Goal: Task Accomplishment & Management: Manage account settings

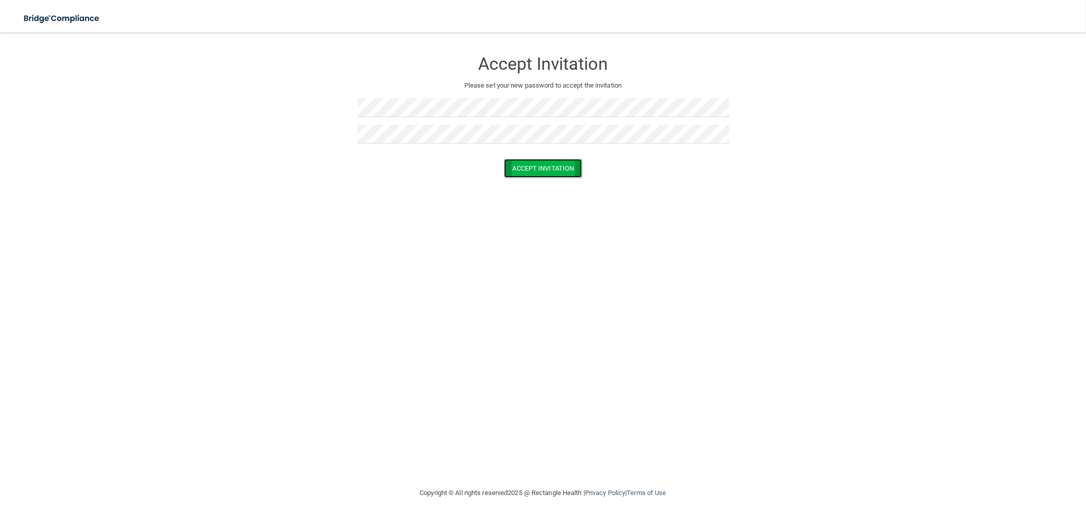
click at [515, 162] on button "Accept Invitation" at bounding box center [543, 168] width 78 height 19
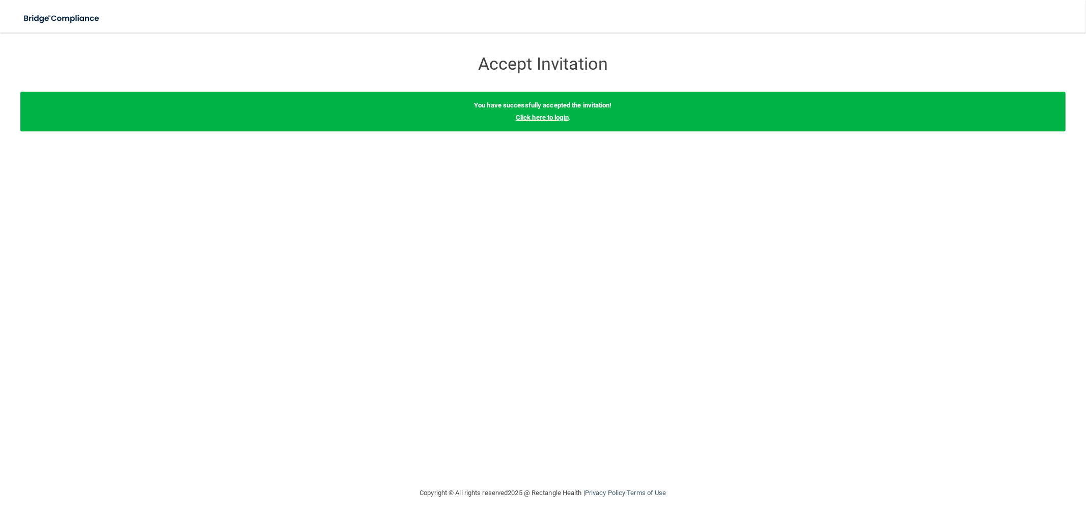
click at [533, 118] on link "Click here to login" at bounding box center [542, 118] width 53 height 8
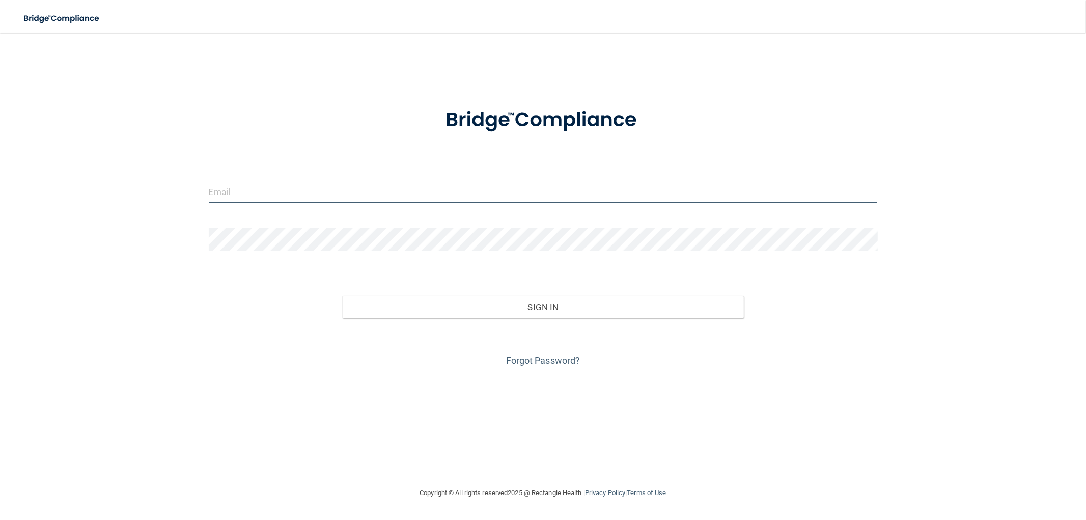
click at [289, 188] on input "email" at bounding box center [543, 191] width 669 height 23
type input "[EMAIL_ADDRESS][DOMAIN_NAME]"
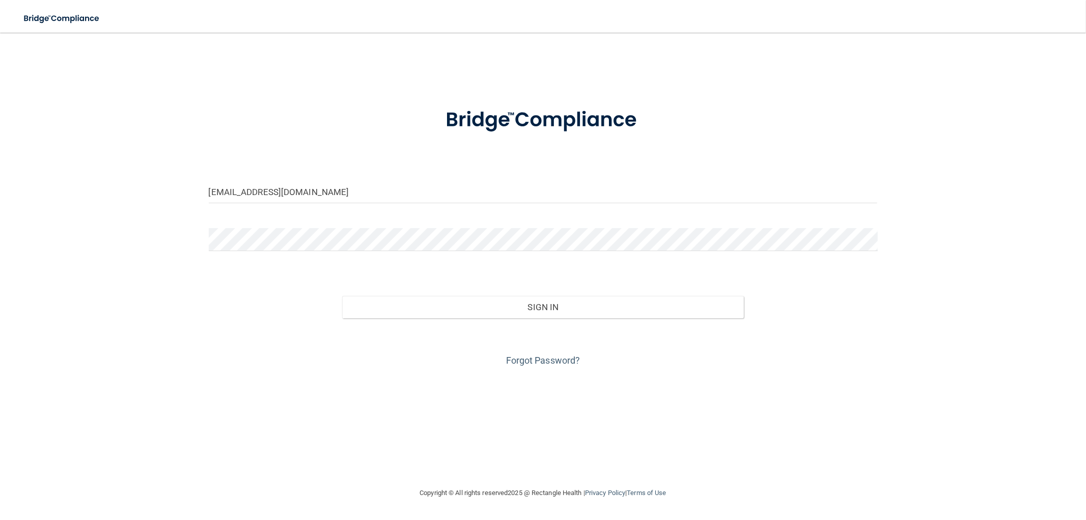
click at [497, 318] on div "Forgot Password?" at bounding box center [543, 343] width 684 height 51
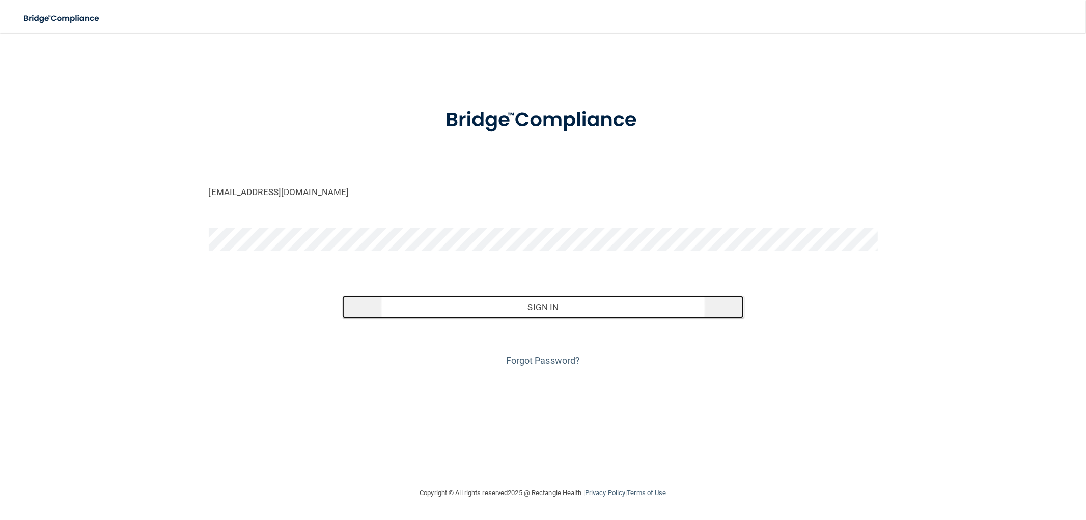
click at [504, 296] on button "Sign In" at bounding box center [542, 307] width 401 height 22
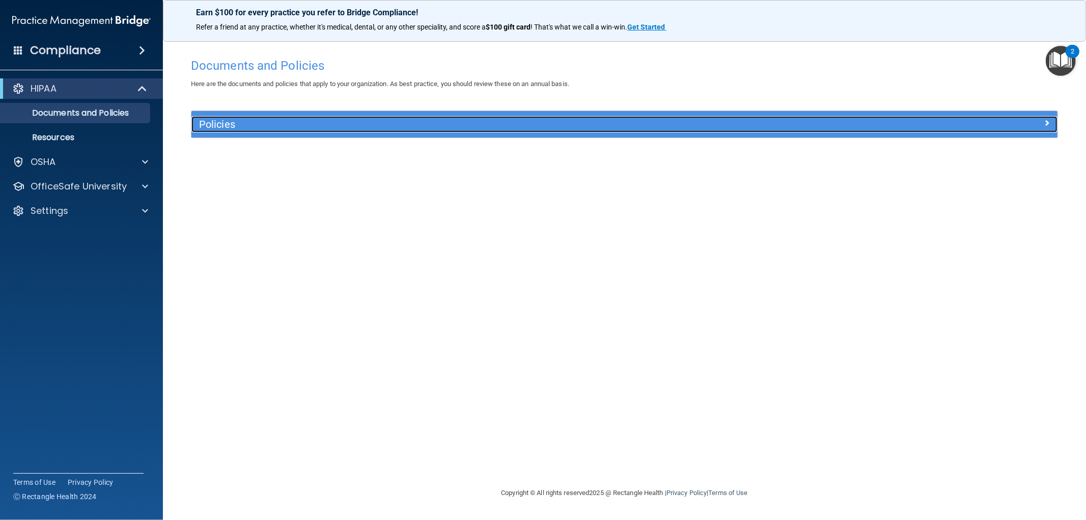
click at [245, 119] on h5 "Policies" at bounding box center [516, 124] width 635 height 11
